Goal: Navigation & Orientation: Go to known website

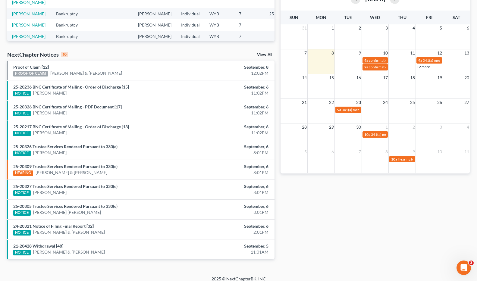
scroll to position [149, 0]
